Goal: Task Accomplishment & Management: Use online tool/utility

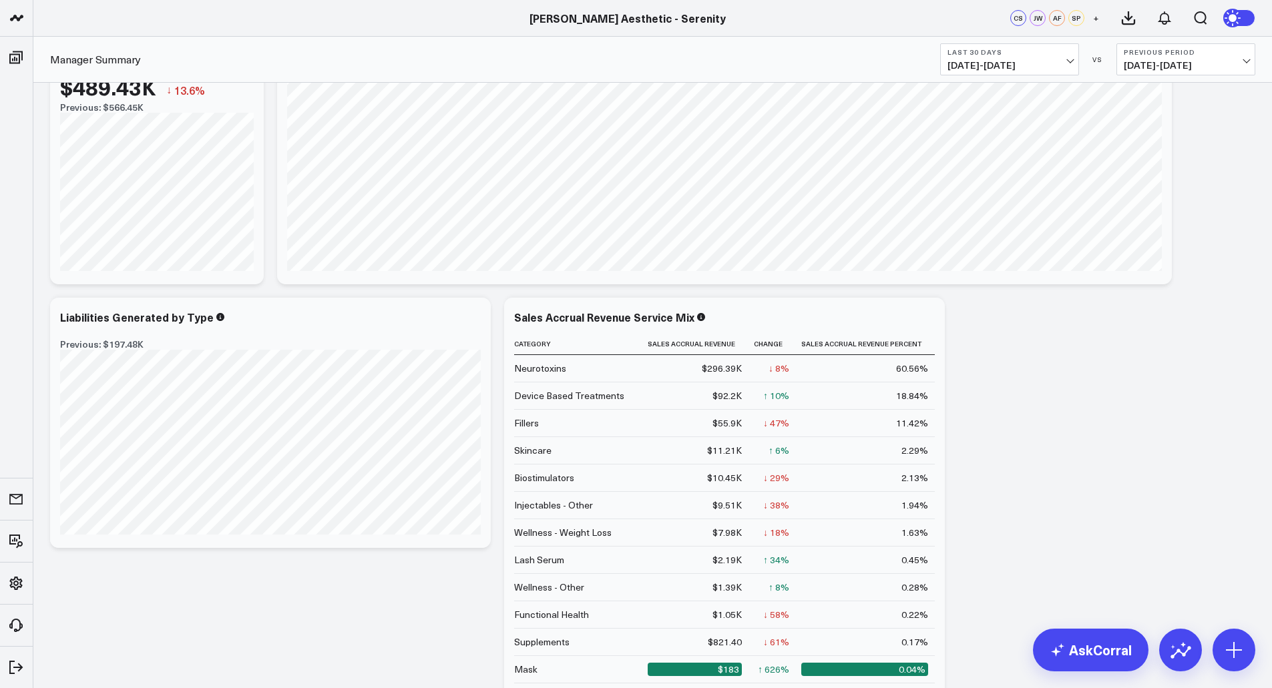
scroll to position [103, 0]
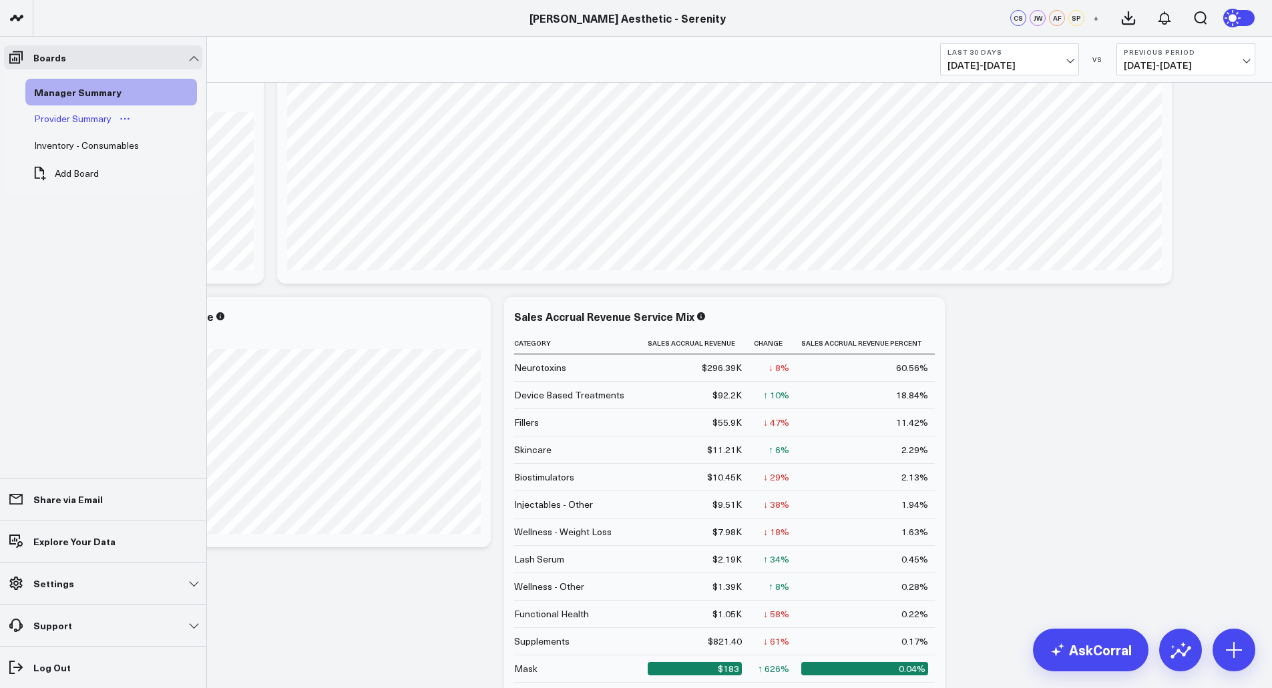
click at [94, 127] on link "Provider Summary" at bounding box center [82, 118] width 115 height 27
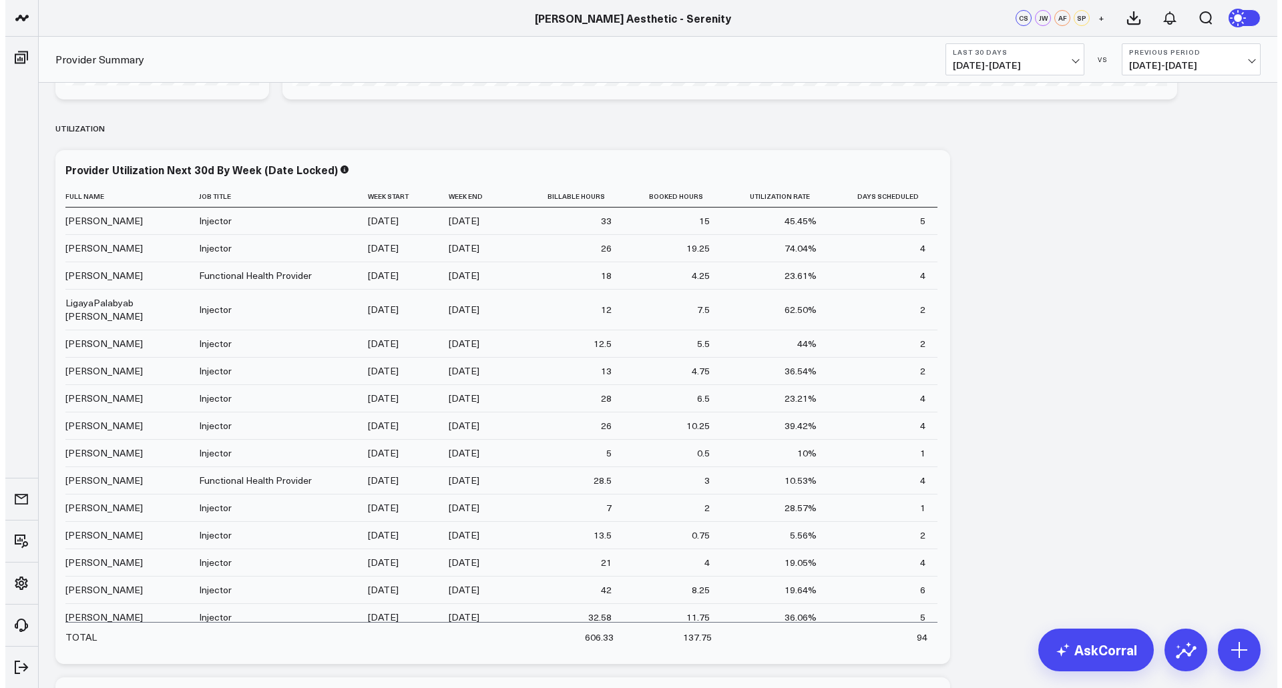
scroll to position [284, 0]
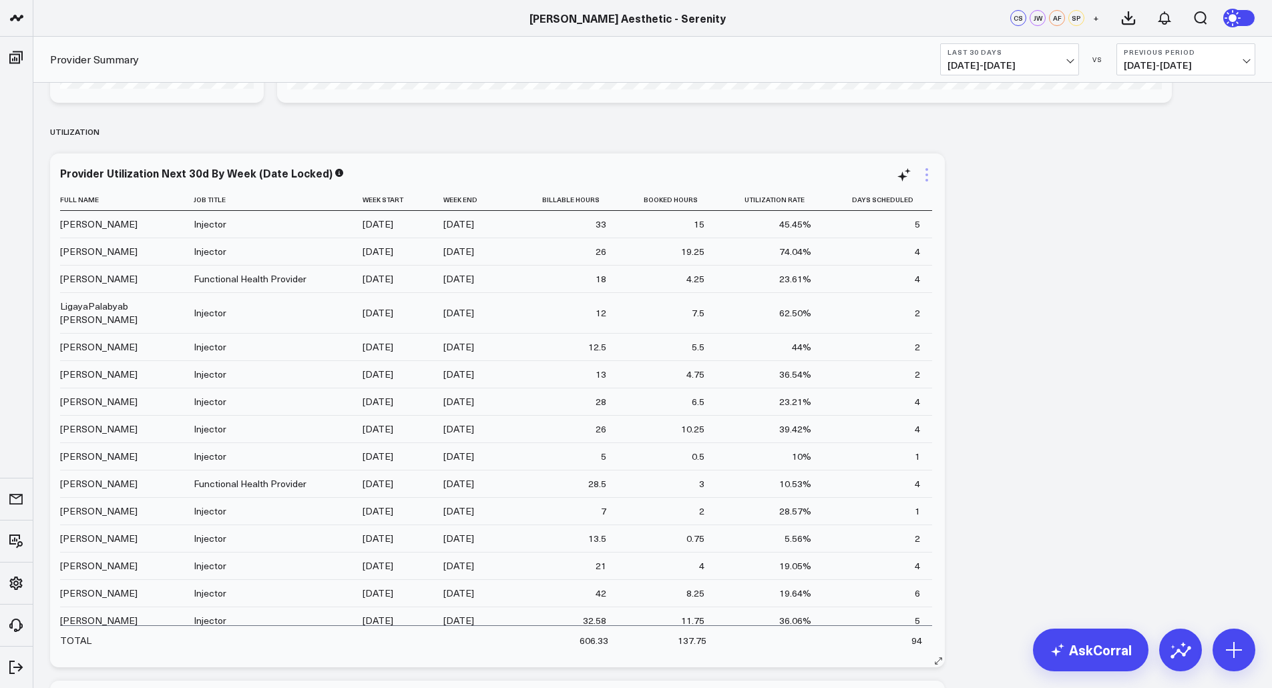
click at [932, 173] on icon at bounding box center [927, 175] width 16 height 16
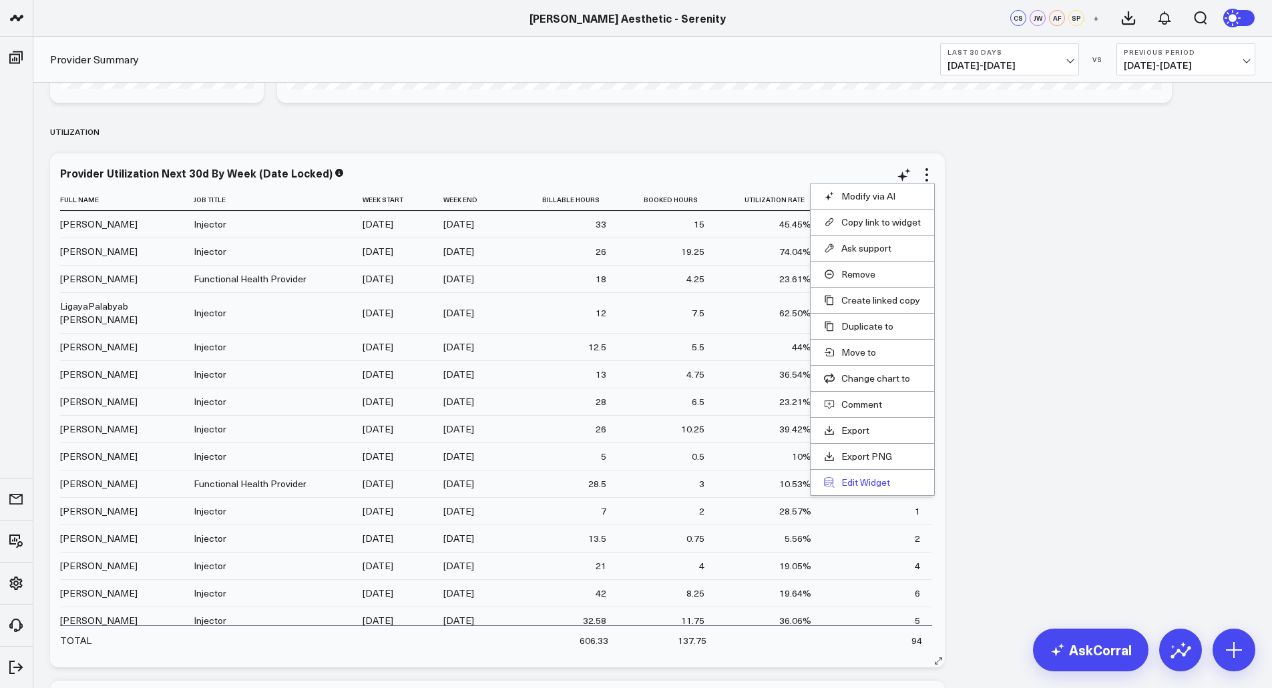
click at [867, 487] on button "Edit Widget" at bounding box center [872, 483] width 97 height 12
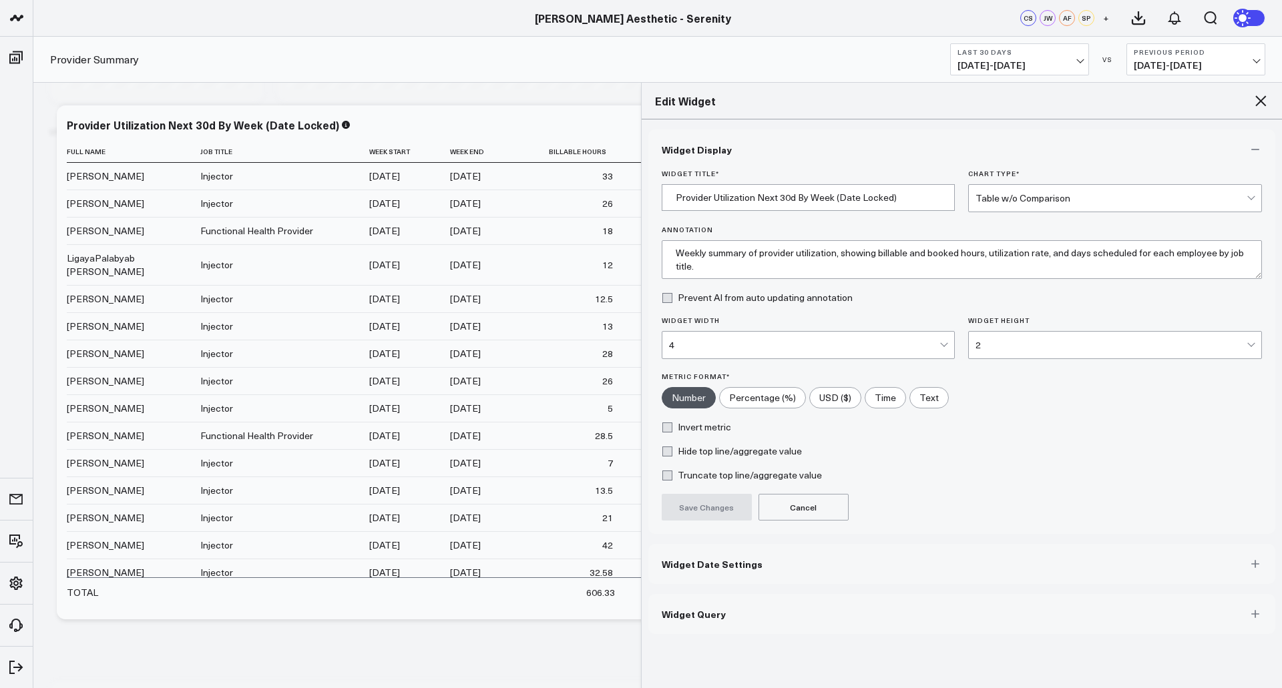
click at [923, 614] on button "Widget Query" at bounding box center [962, 614] width 628 height 40
